Goal: Information Seeking & Learning: Learn about a topic

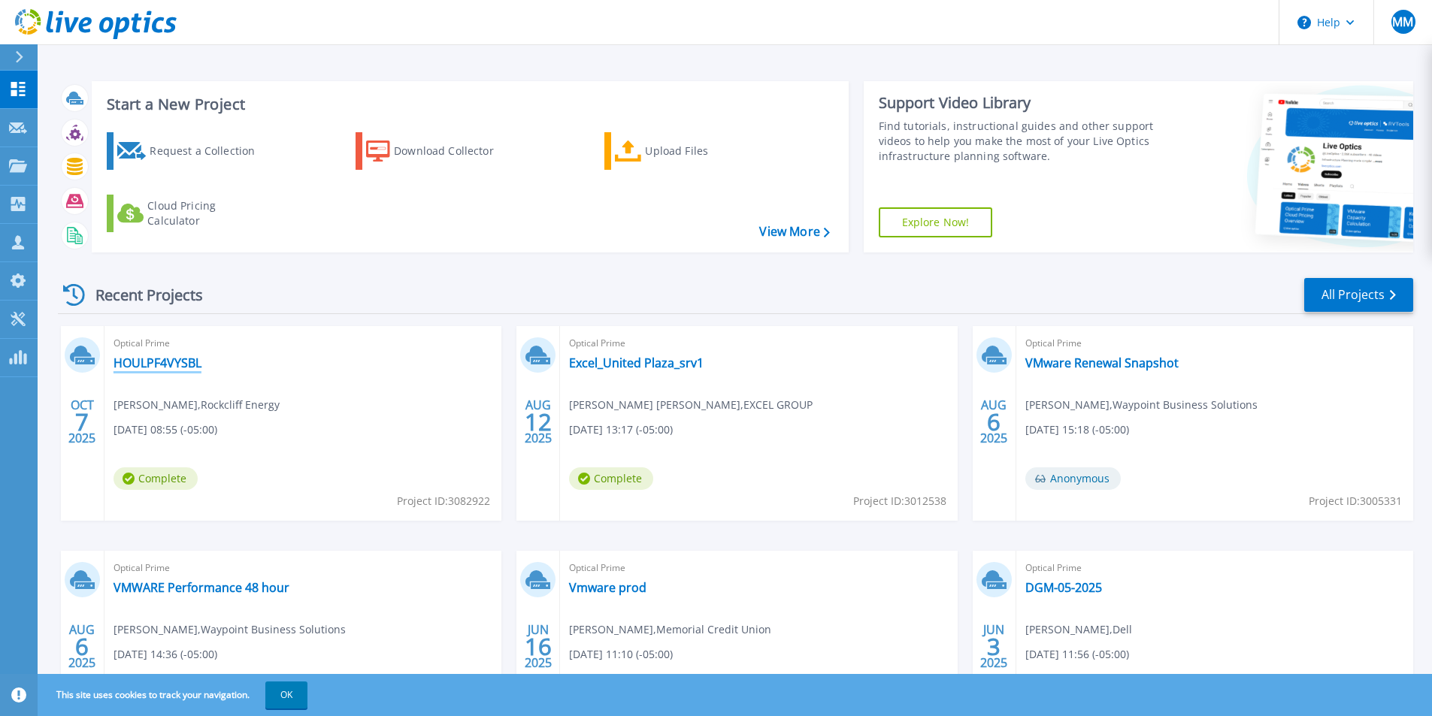
click at [141, 362] on link "HOULPF4VYSBL" at bounding box center [158, 363] width 88 height 15
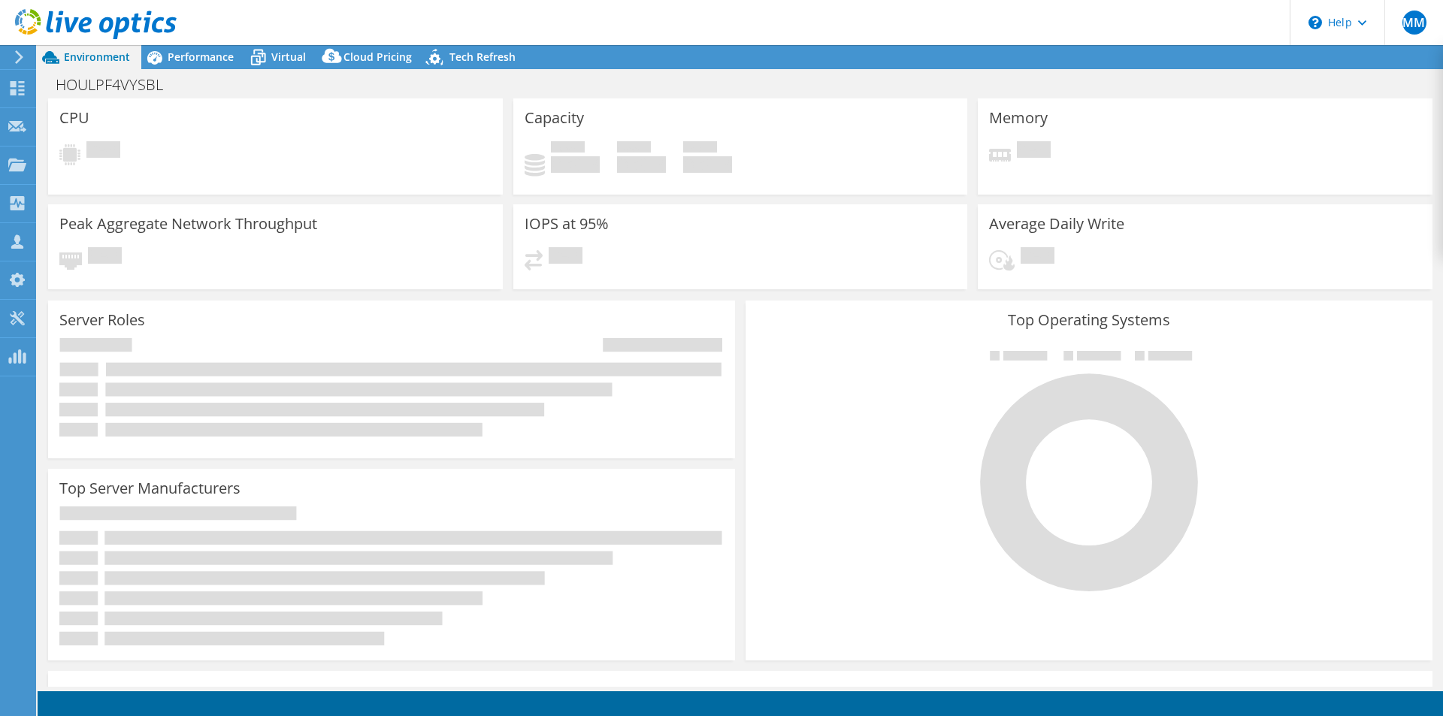
select select "USD"
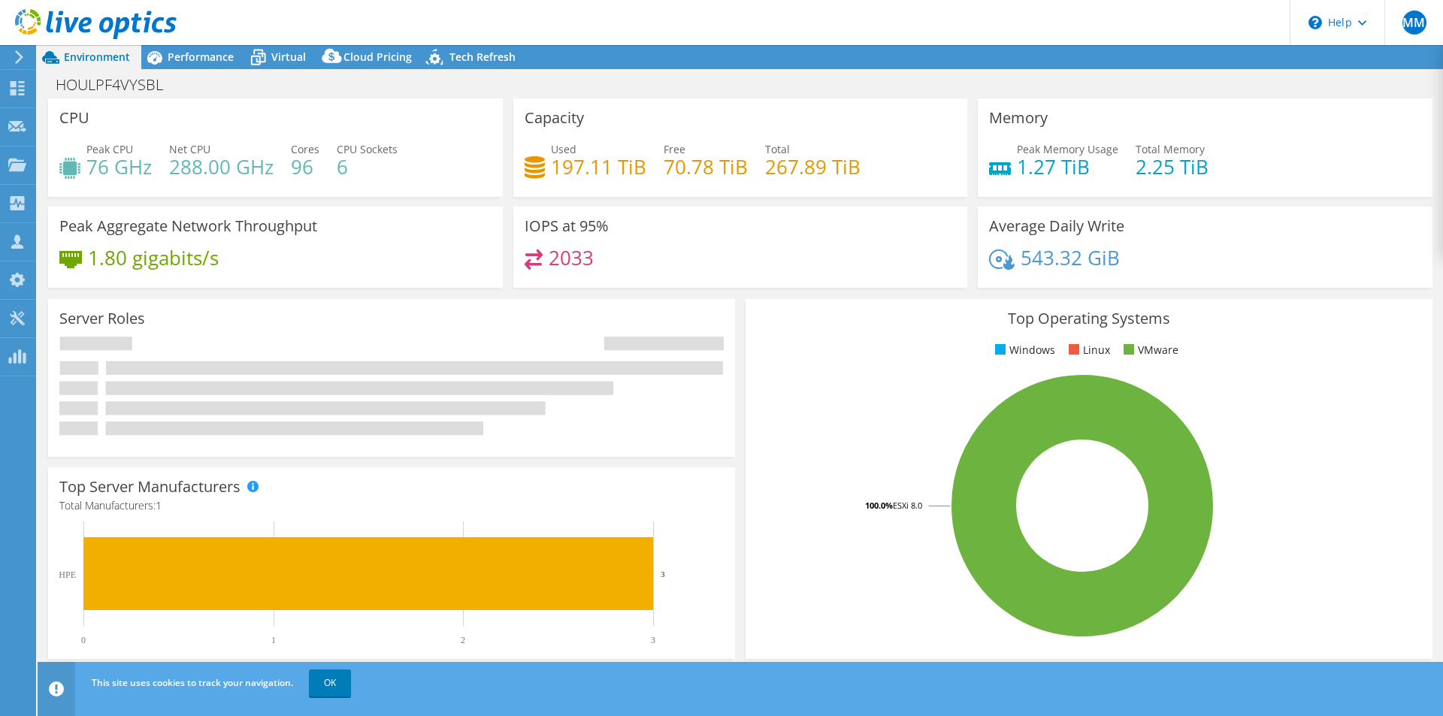
radio input "true"
radio input "false"
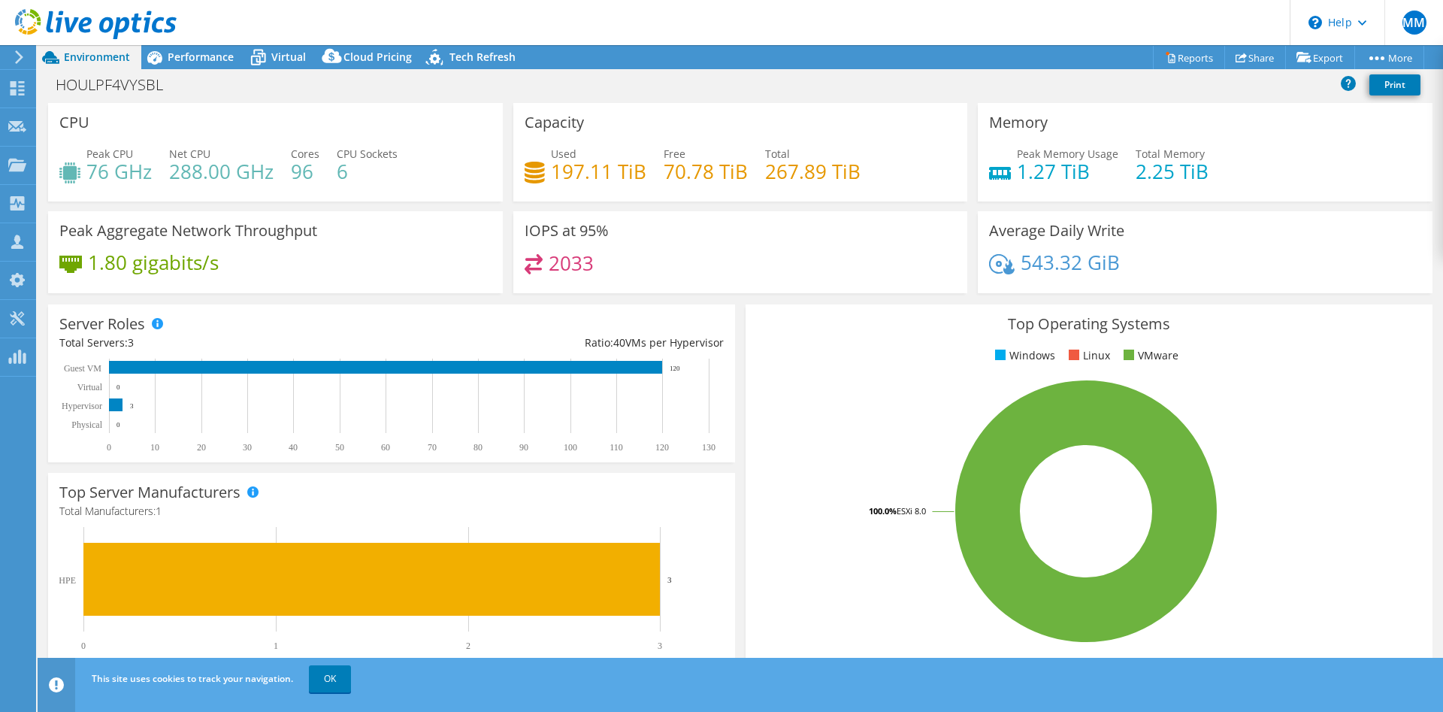
click at [300, 339] on div "Total Servers: 3" at bounding box center [225, 343] width 332 height 17
click at [186, 64] on div "Performance" at bounding box center [193, 57] width 104 height 24
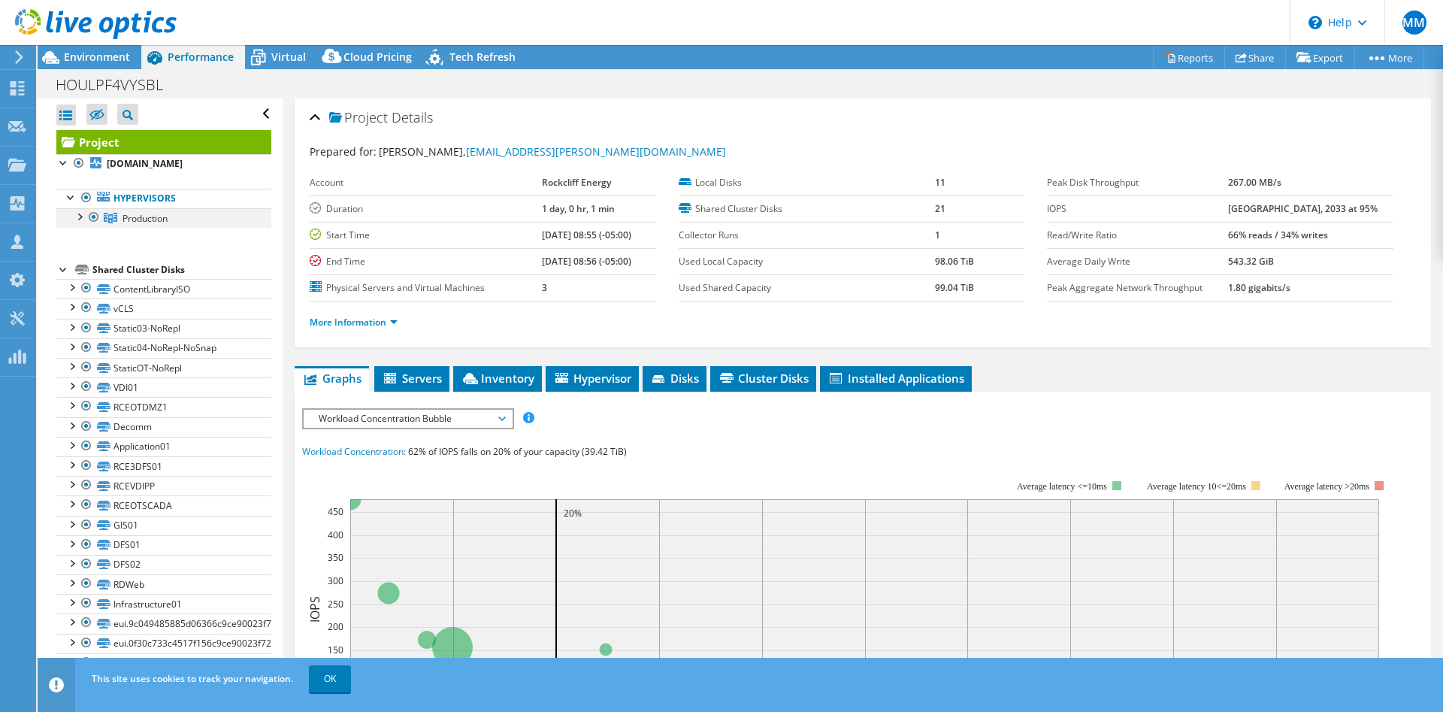
click at [79, 221] on div at bounding box center [78, 215] width 15 height 15
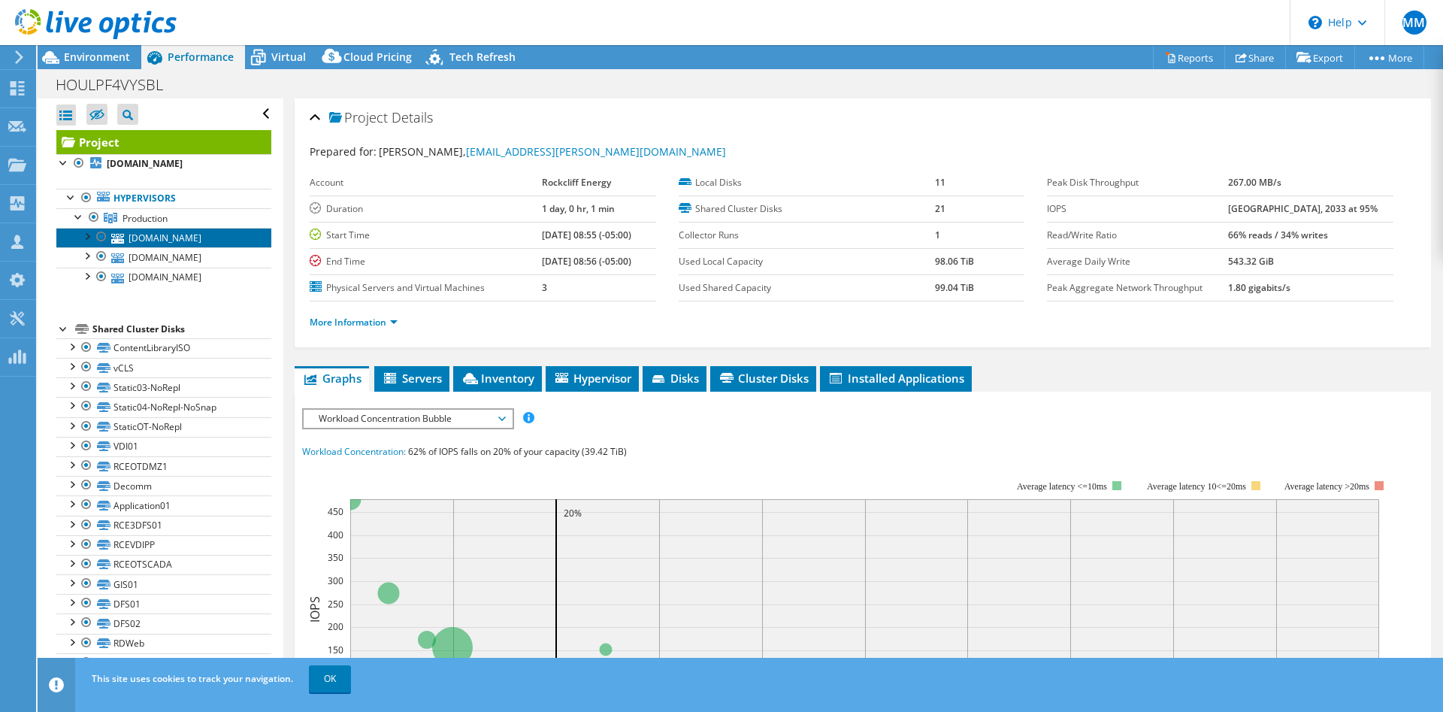
click at [161, 234] on link "[DOMAIN_NAME]" at bounding box center [163, 238] width 215 height 20
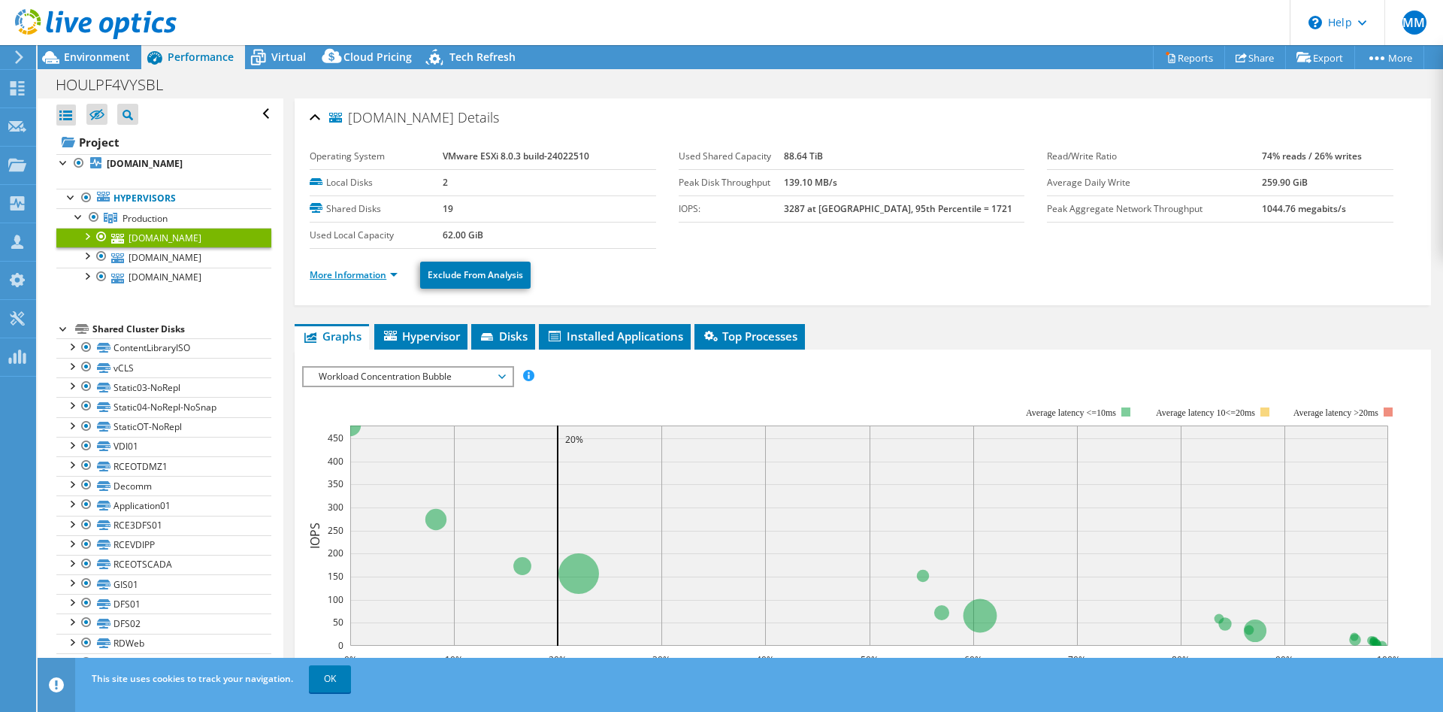
click at [366, 268] on link "More Information" at bounding box center [354, 274] width 88 height 13
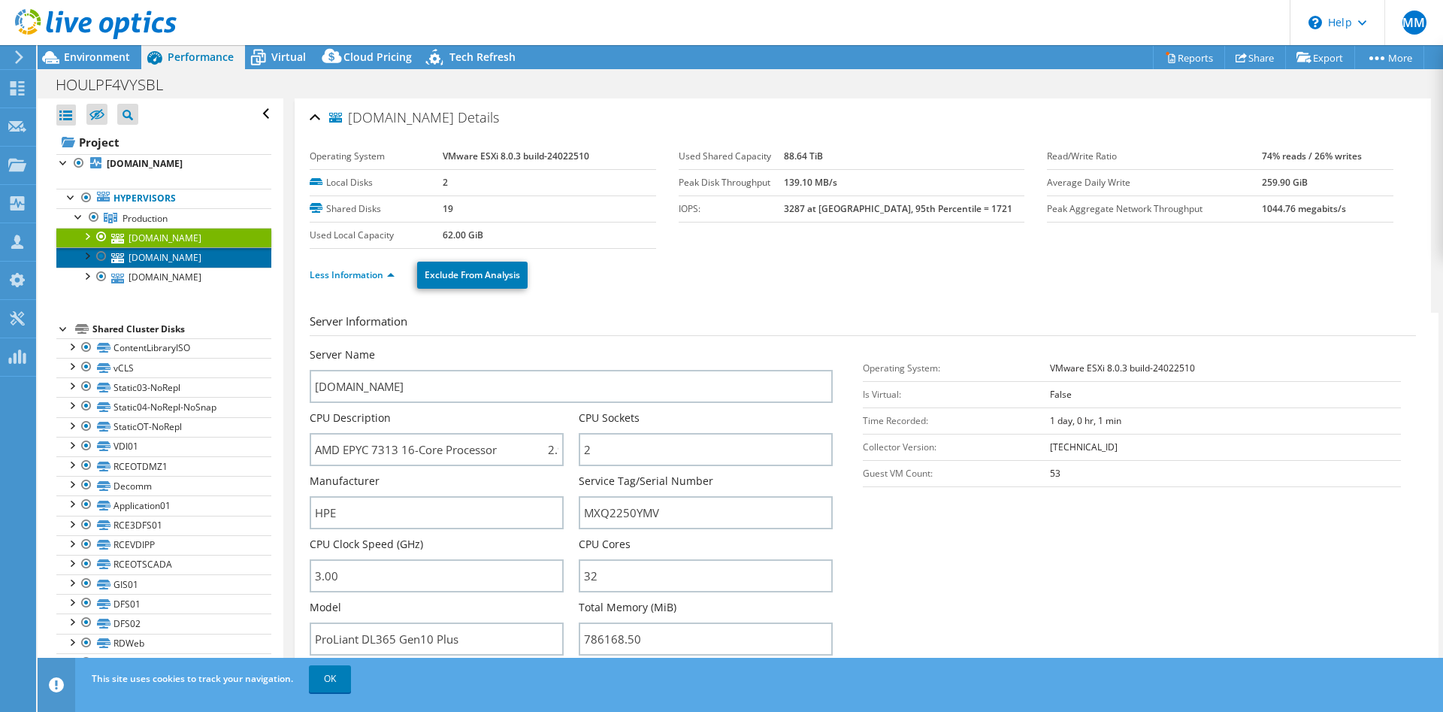
click at [171, 256] on link "[DOMAIN_NAME]" at bounding box center [163, 257] width 215 height 20
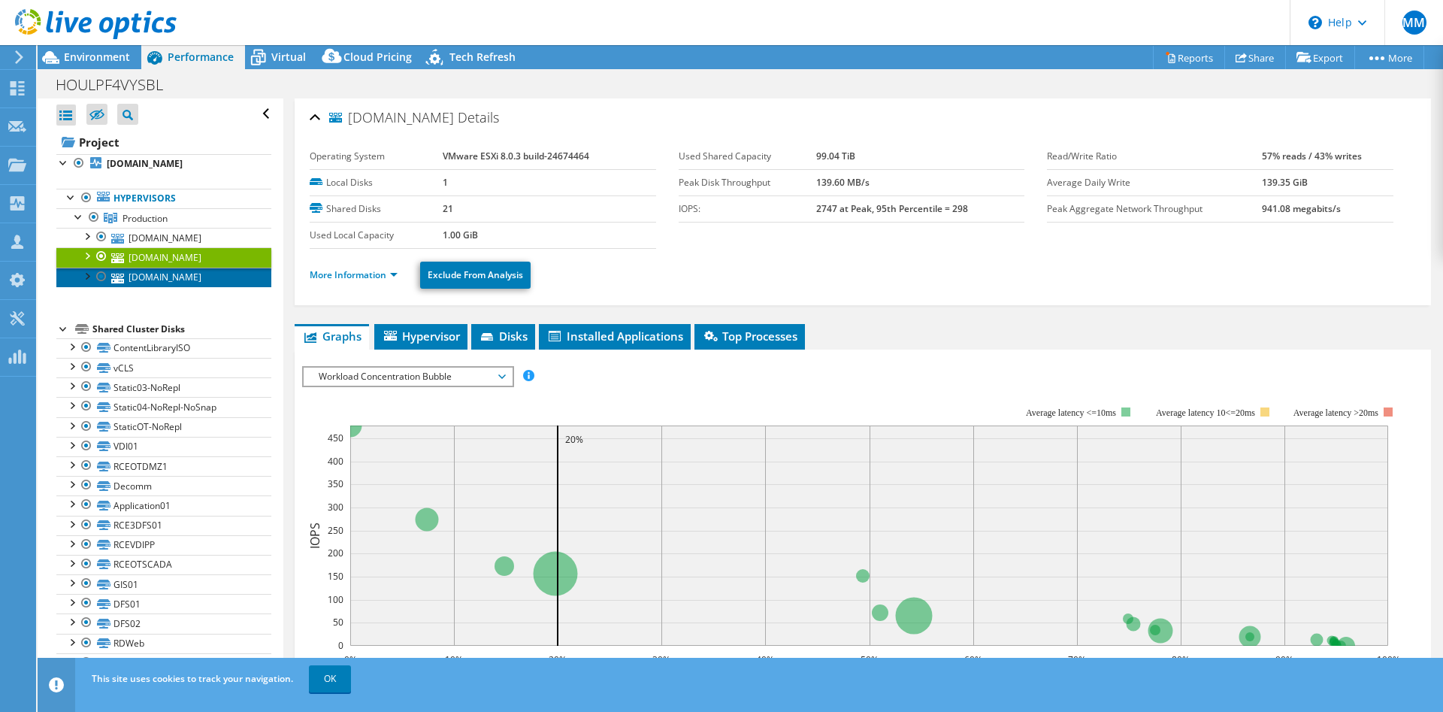
click at [169, 274] on link "[DOMAIN_NAME]" at bounding box center [163, 278] width 215 height 20
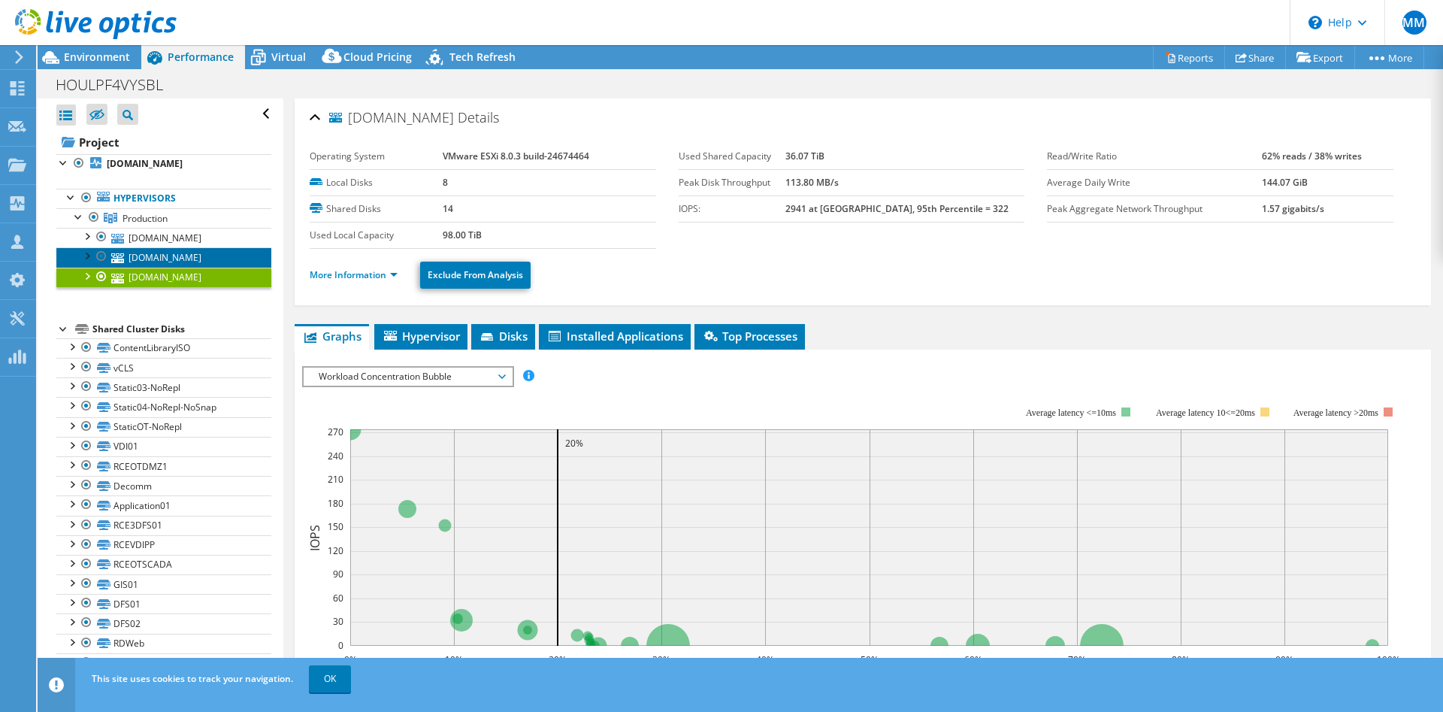
click at [172, 253] on link "[DOMAIN_NAME]" at bounding box center [163, 257] width 215 height 20
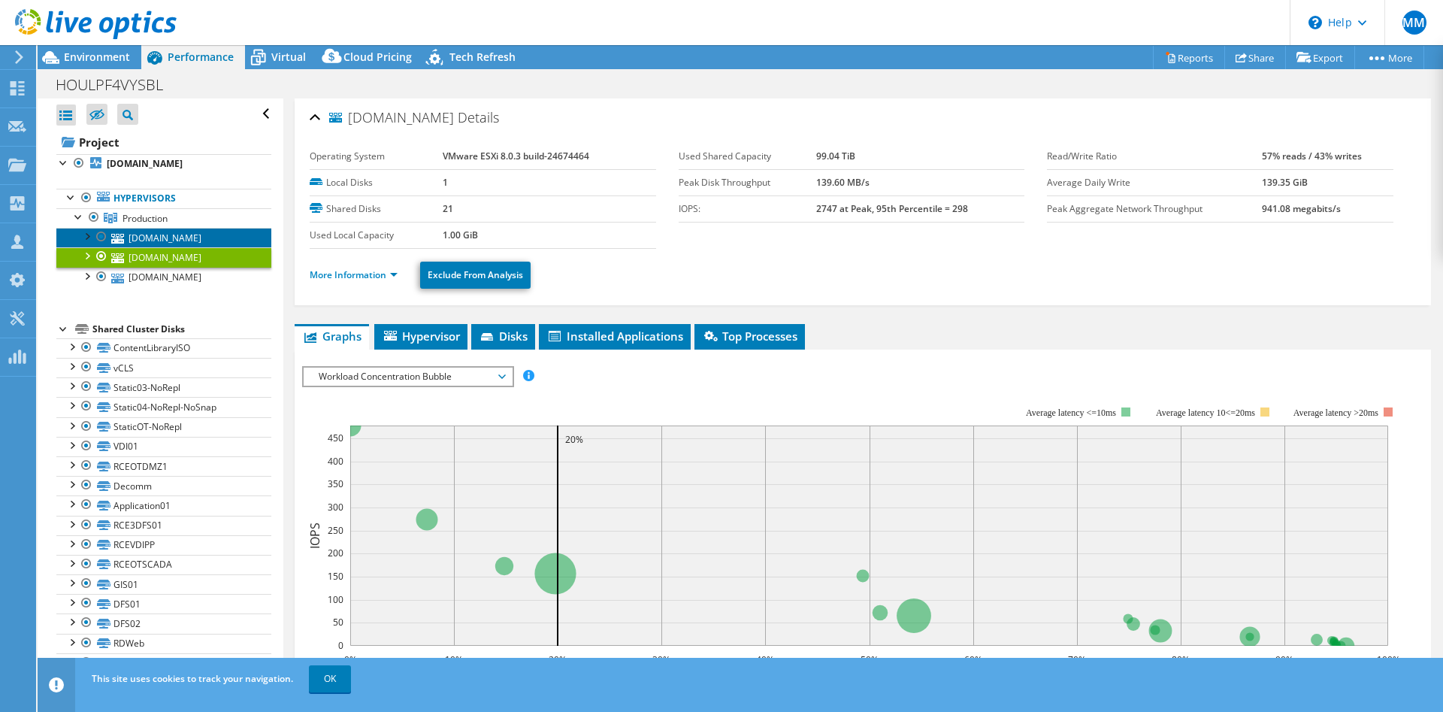
click at [175, 236] on link "[DOMAIN_NAME]" at bounding box center [163, 238] width 215 height 20
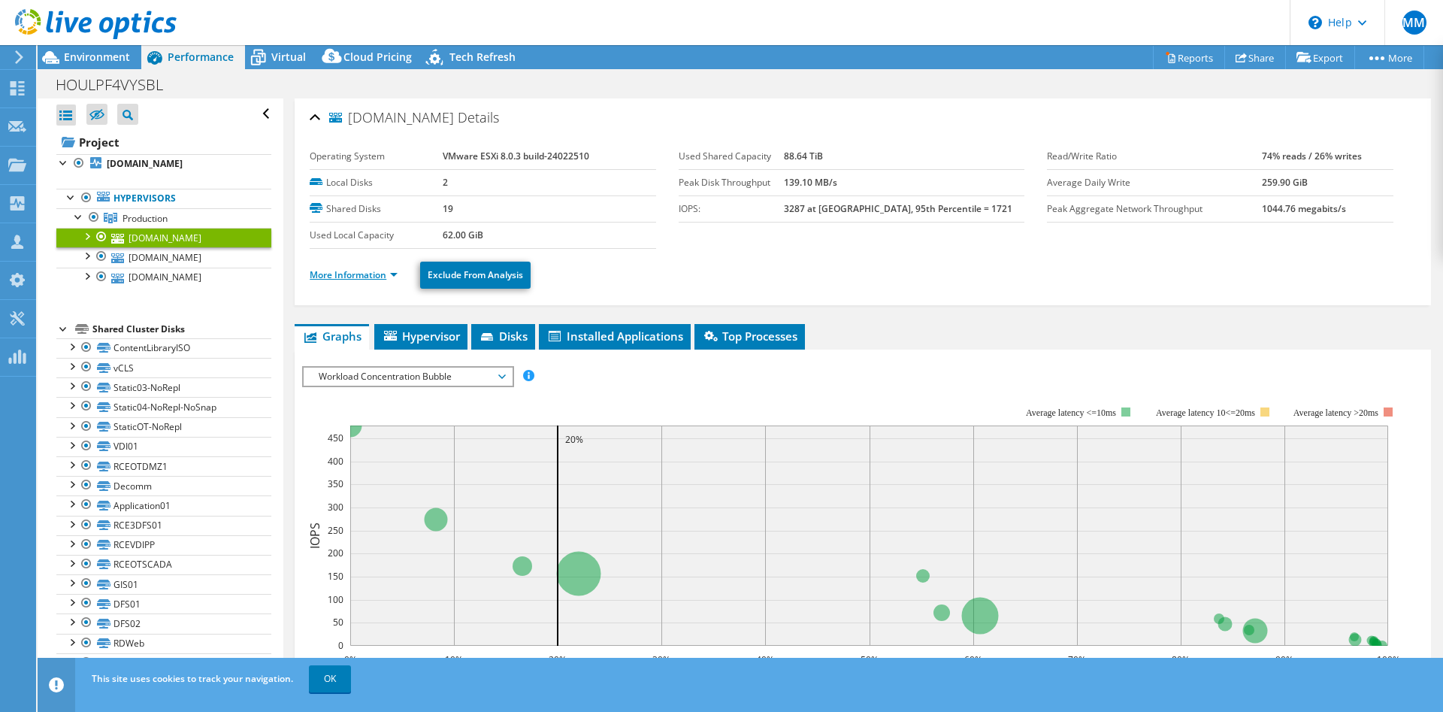
click at [350, 276] on link "More Information" at bounding box center [354, 274] width 88 height 13
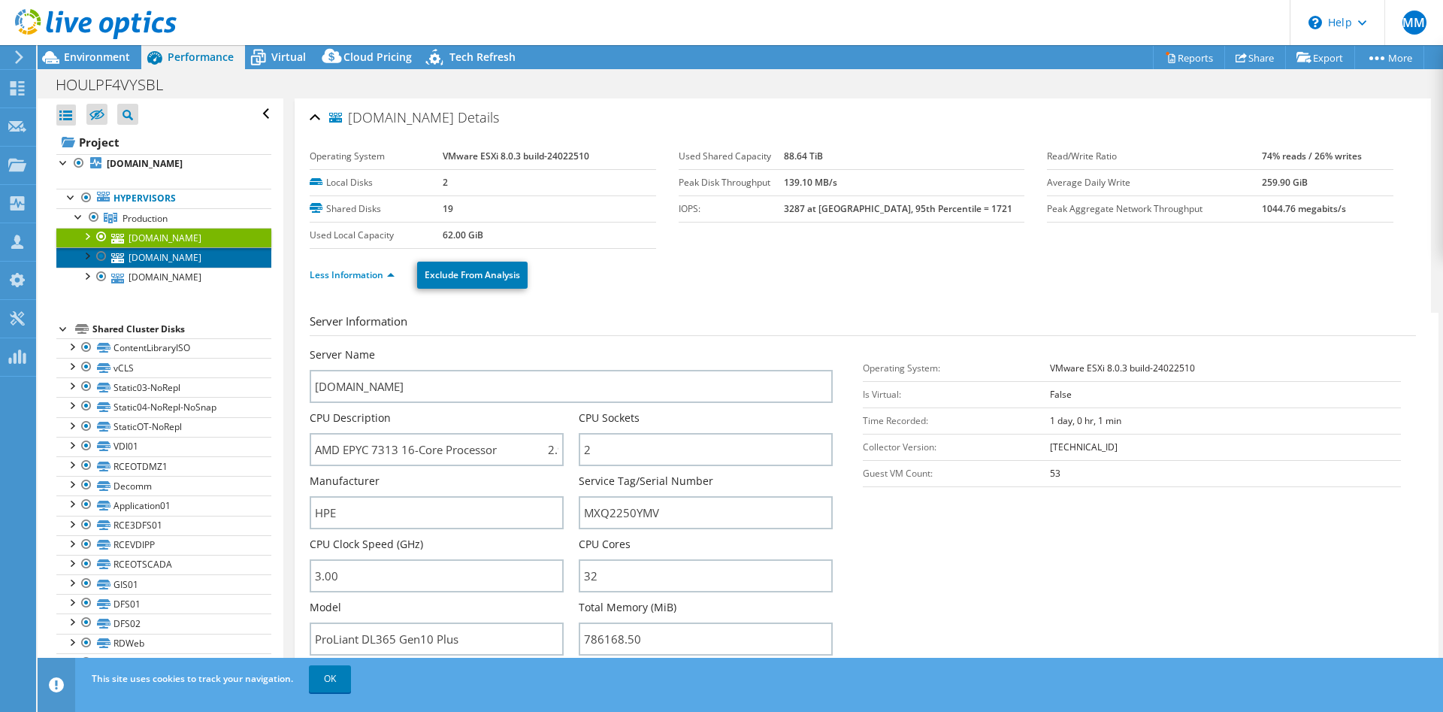
click at [163, 261] on link "[DOMAIN_NAME]" at bounding box center [163, 257] width 215 height 20
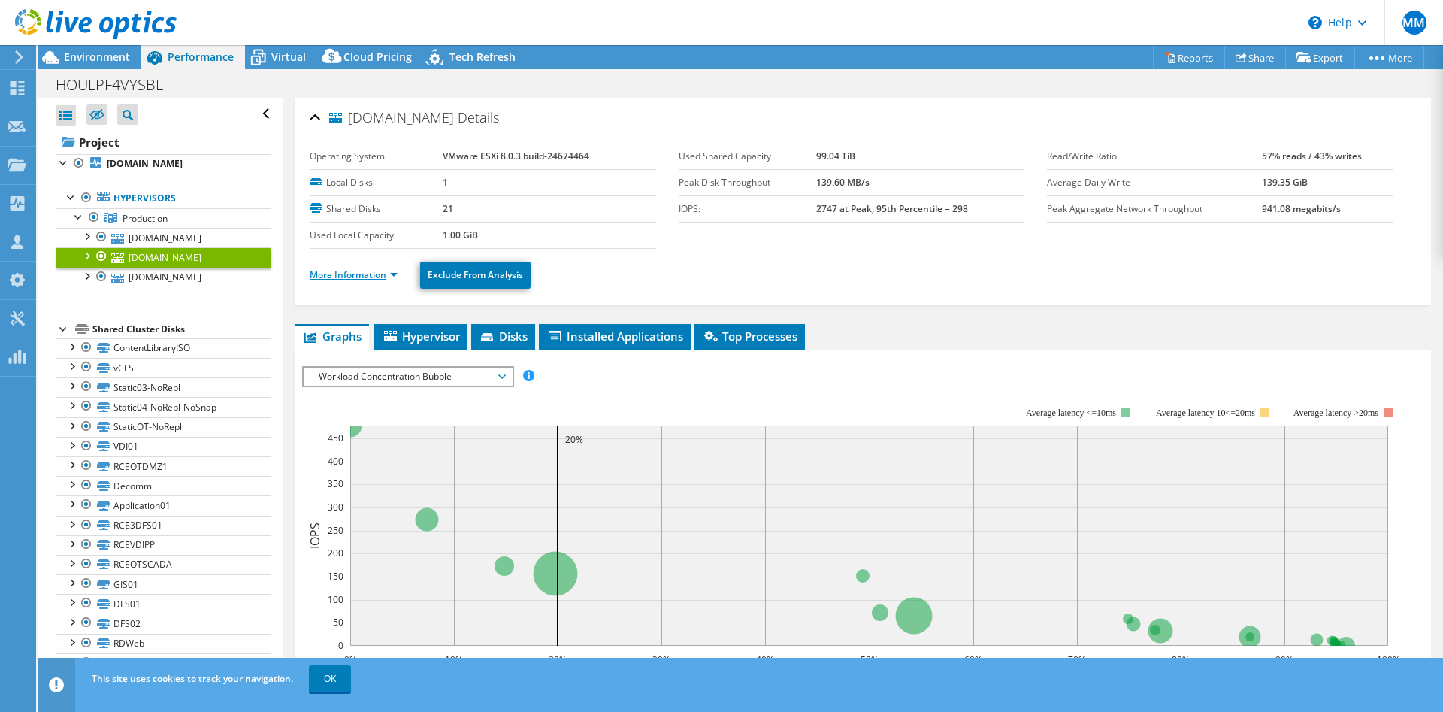
click at [340, 274] on link "More Information" at bounding box center [354, 274] width 88 height 13
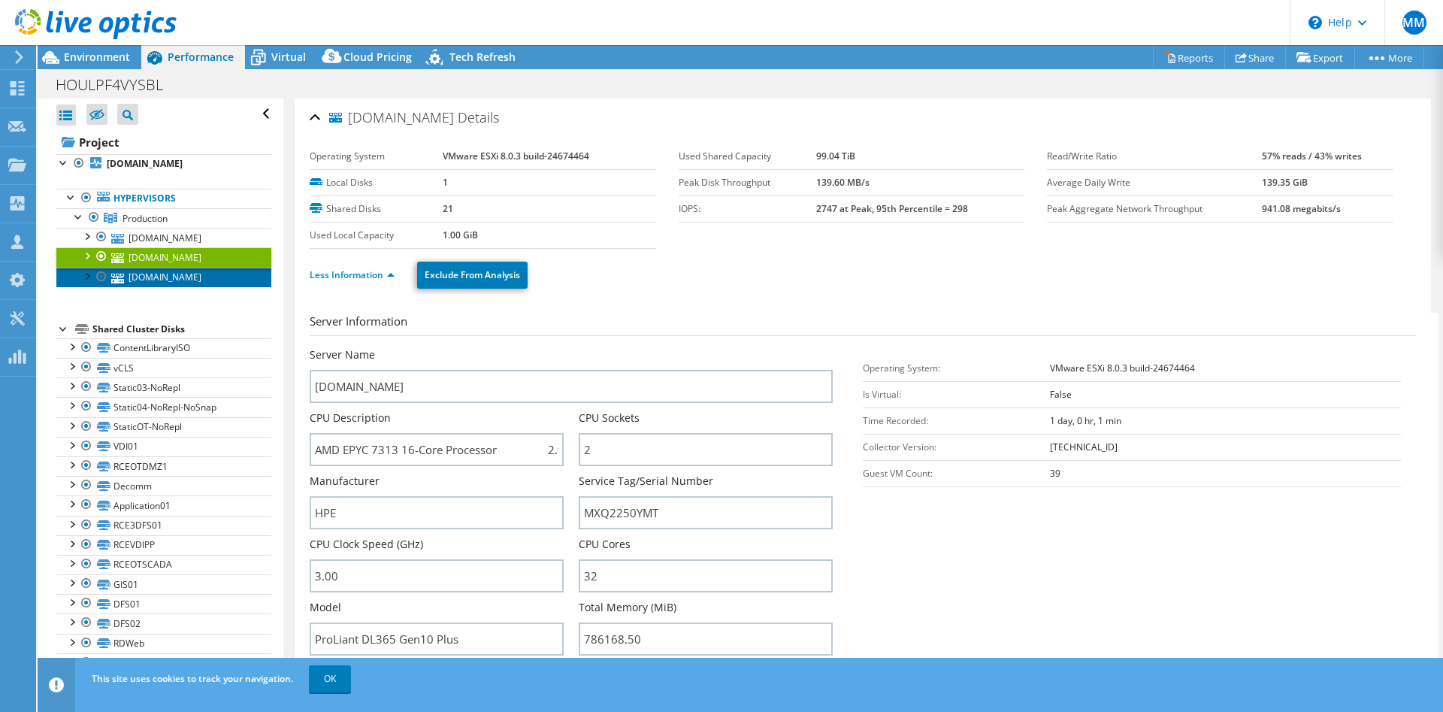
click at [168, 277] on link "[DOMAIN_NAME]" at bounding box center [163, 278] width 215 height 20
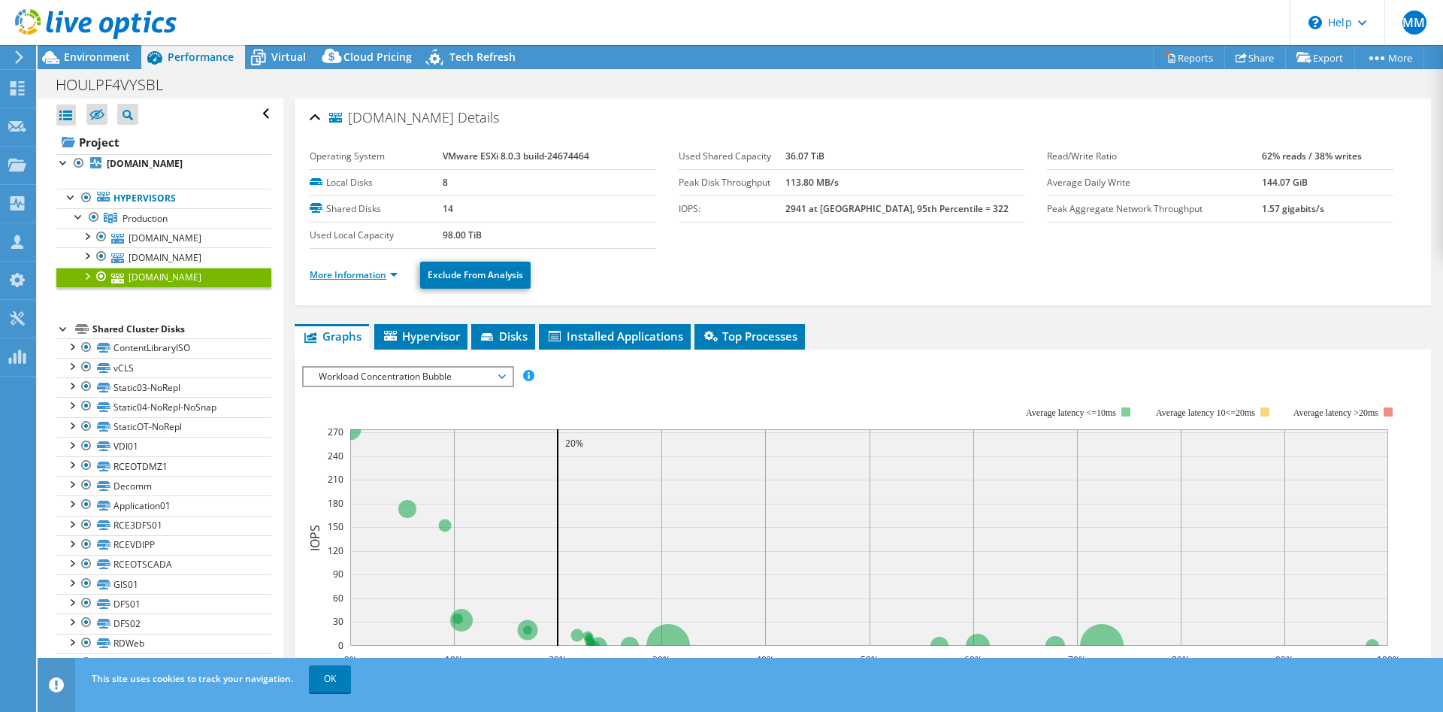
click at [346, 277] on link "More Information" at bounding box center [354, 274] width 88 height 13
